Goal: Browse casually

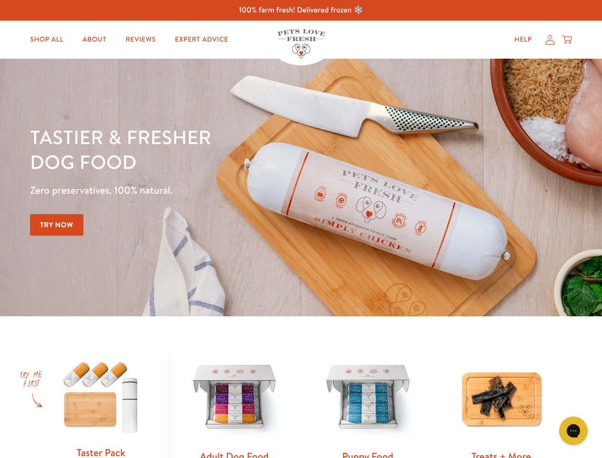
click at [301, 229] on div "Tastier & fresher dog food Zero preservatives. 100% natural. Try Now" at bounding box center [211, 187] width 362 height 126
click at [574, 431] on icon "Gorgias live chat" at bounding box center [573, 430] width 9 height 9
